Goal: Find specific page/section: Find specific page/section

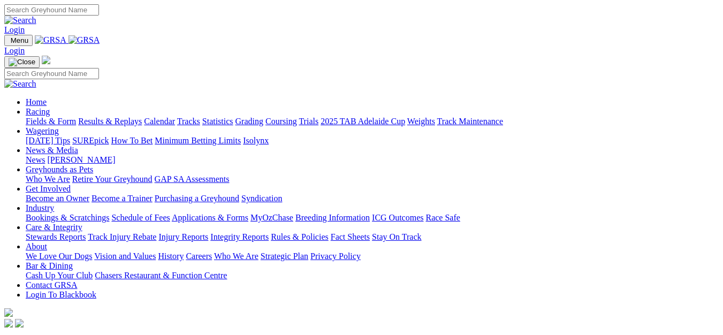
click at [28, 117] on link "Fields & Form" at bounding box center [51, 121] width 50 height 9
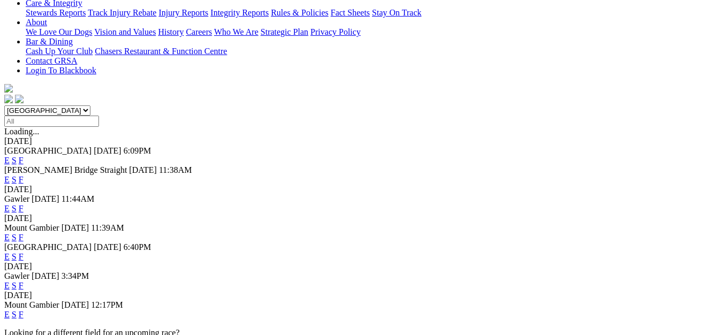
scroll to position [270, 0]
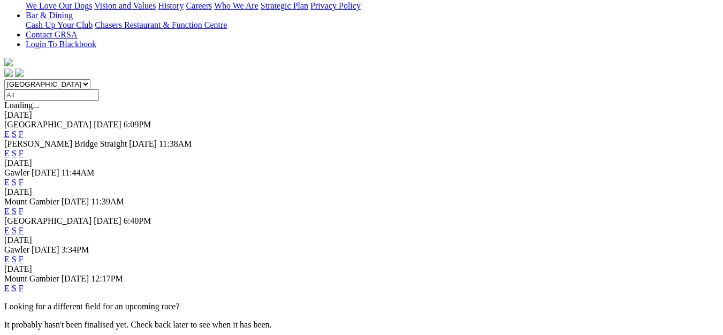
click at [24, 284] on link "F" at bounding box center [21, 288] width 5 height 9
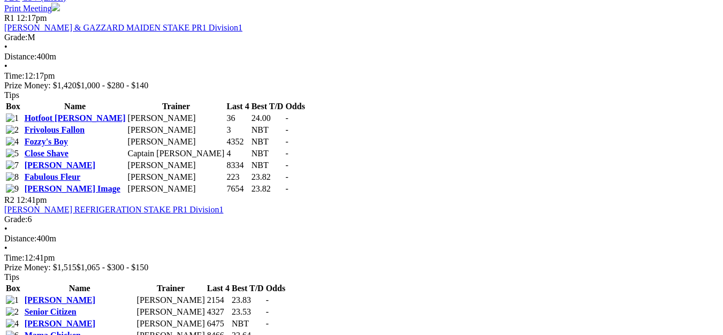
scroll to position [535, 0]
